Goal: Task Accomplishment & Management: Manage account settings

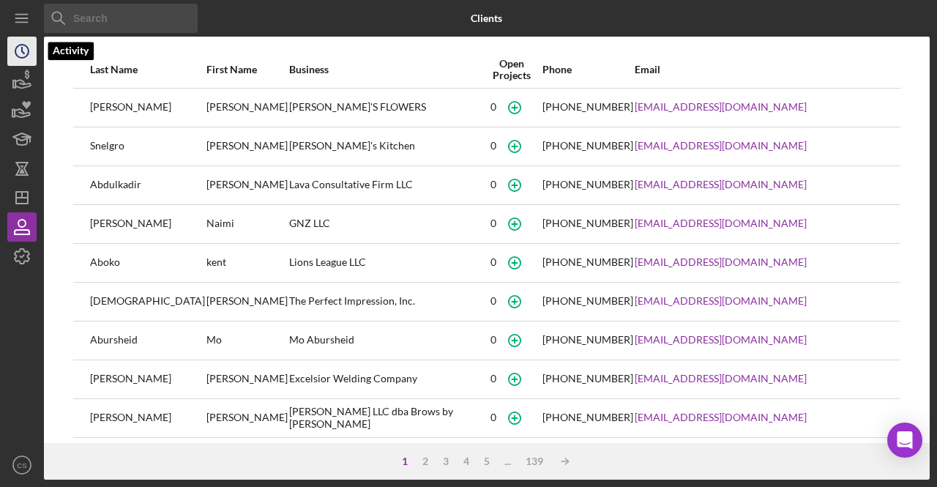
click at [7, 49] on icon "Icon/History" at bounding box center [22, 51] width 37 height 37
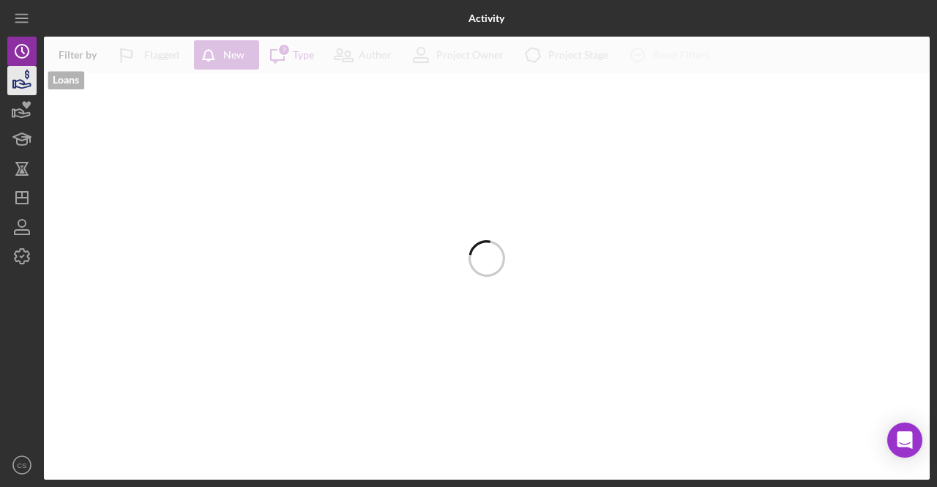
click at [11, 83] on icon "button" at bounding box center [22, 80] width 37 height 37
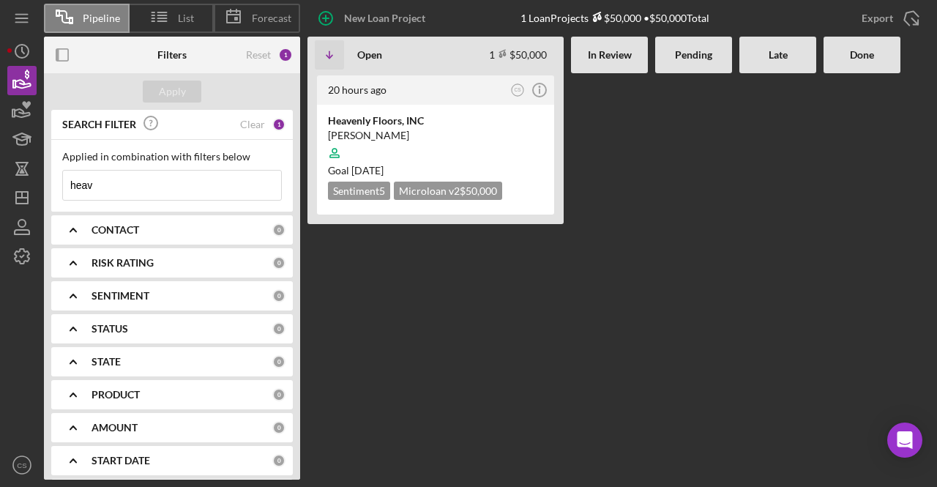
click at [99, 179] on input "heav" at bounding box center [172, 185] width 218 height 29
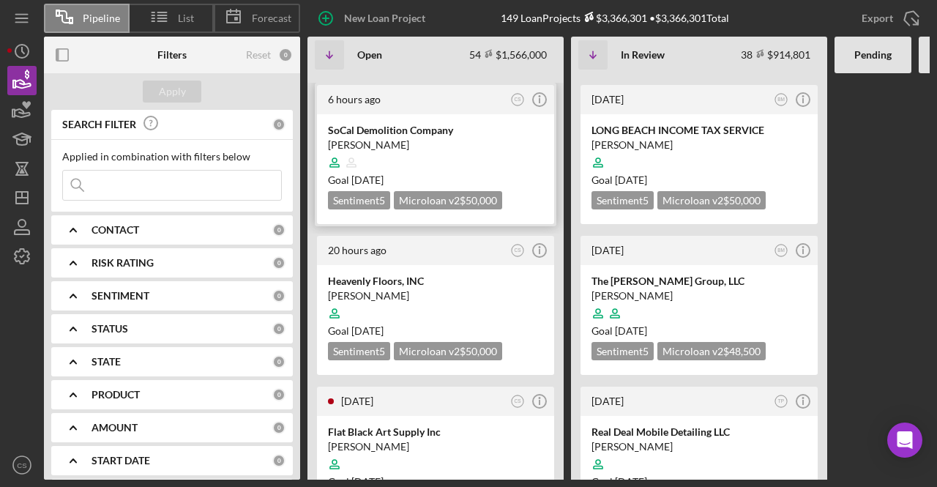
scroll to position [142, 0]
click at [436, 276] on div "Heavenly Floors, INC" at bounding box center [435, 280] width 215 height 15
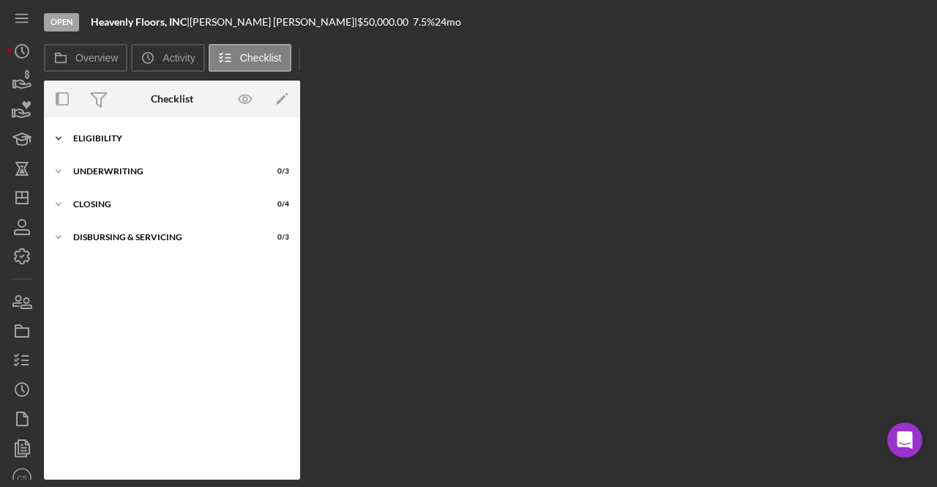
click at [64, 141] on icon "Icon/Expander" at bounding box center [58, 138] width 29 height 29
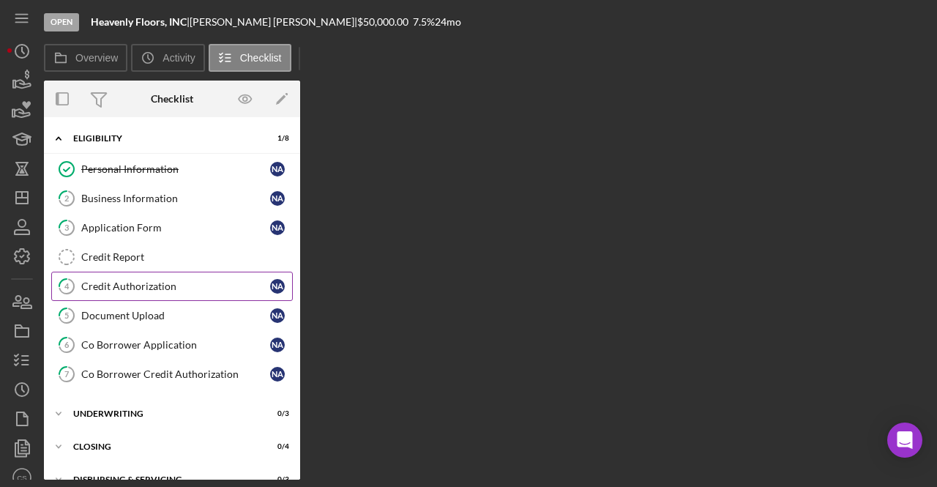
scroll to position [18, 0]
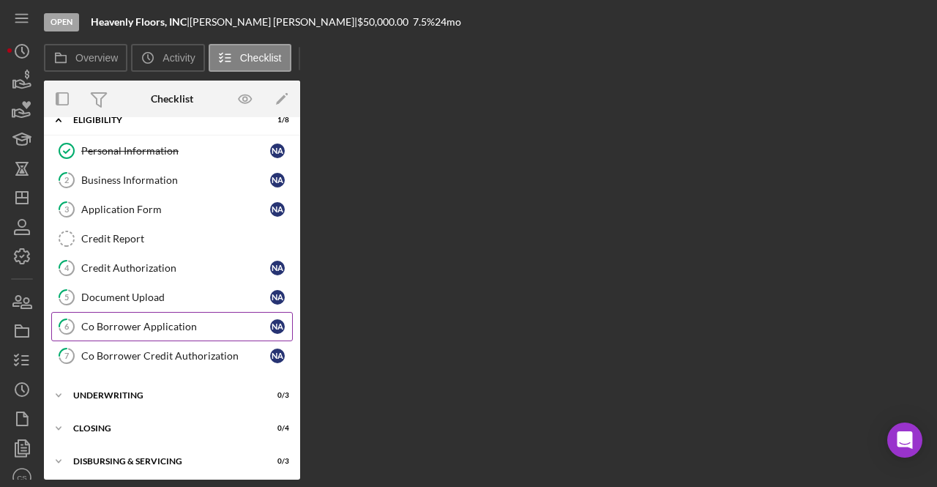
click at [159, 321] on div "Co Borrower Application" at bounding box center [175, 327] width 189 height 12
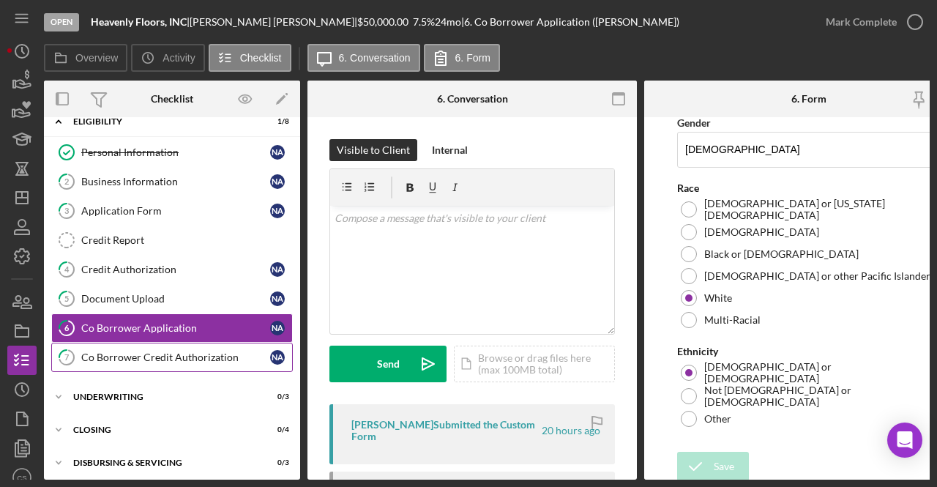
click at [190, 351] on div "Co Borrower Credit Authorization" at bounding box center [175, 357] width 189 height 12
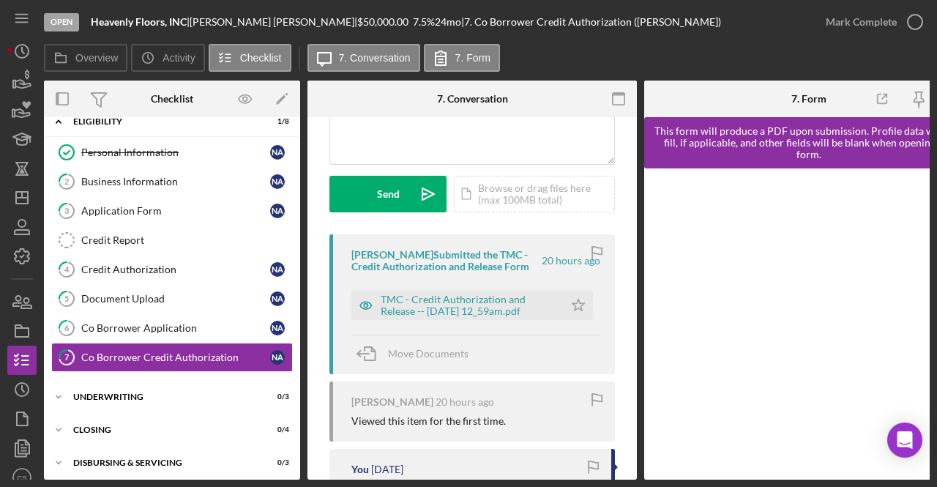
scroll to position [171, 0]
click at [471, 315] on div "TMC - Credit Authorization and Release -- [DATE] 12_59am.pdf" at bounding box center [469, 304] width 176 height 23
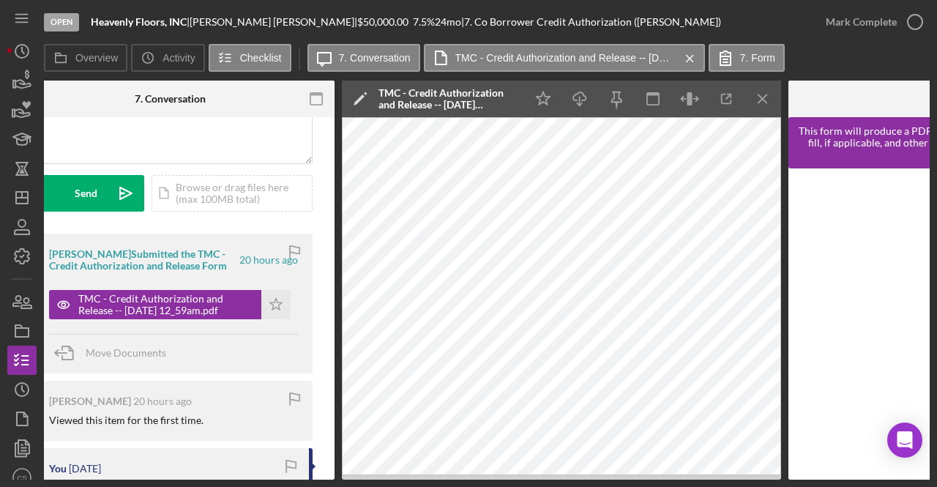
scroll to position [0, 304]
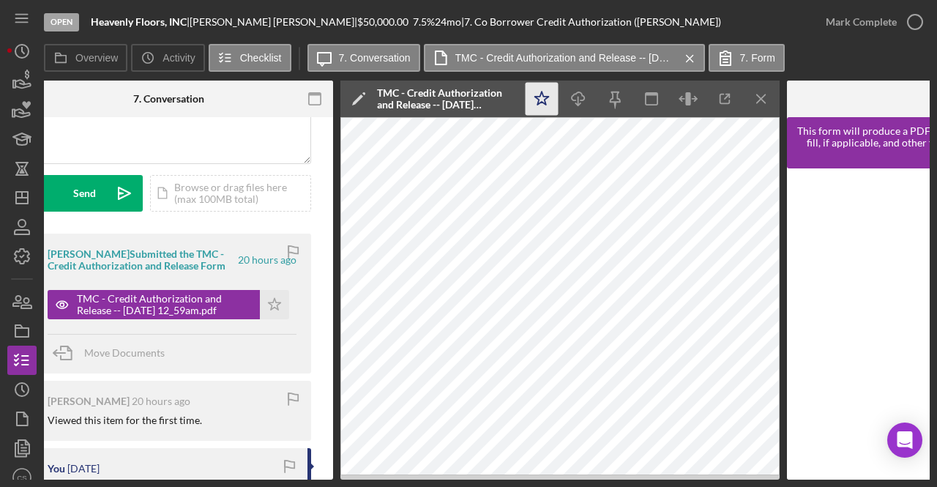
click at [541, 106] on icon "Icon/Star" at bounding box center [541, 99] width 33 height 33
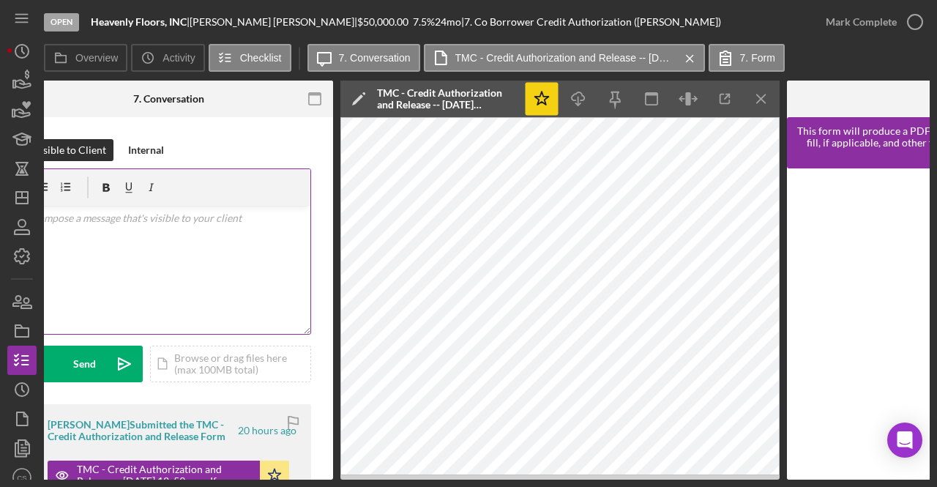
scroll to position [0, 0]
